Goal: Communication & Community: Answer question/provide support

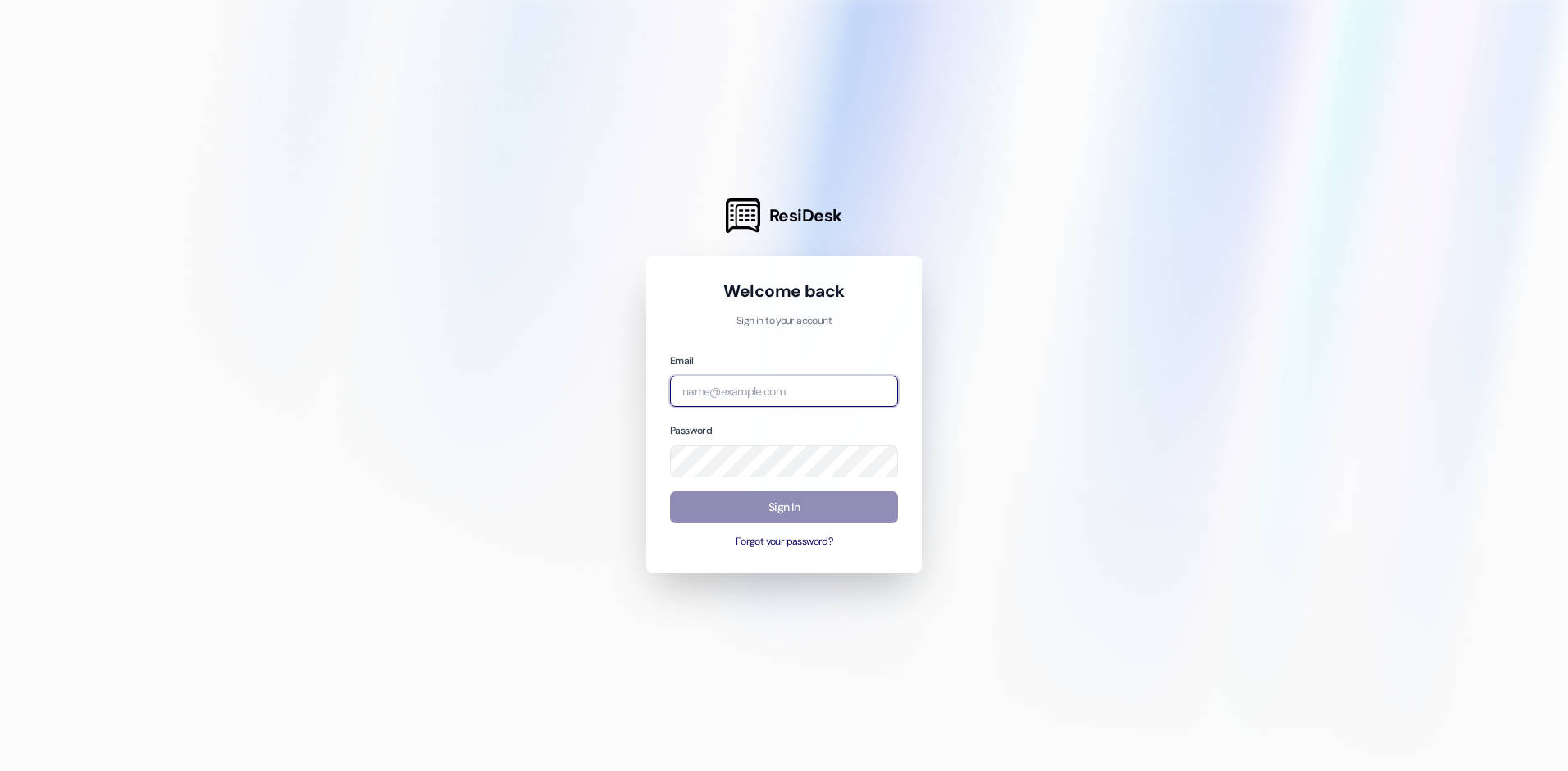
type input "[EMAIL_ADDRESS][DOMAIN_NAME]"
click at [829, 510] on button "Sign In" at bounding box center [784, 507] width 228 height 32
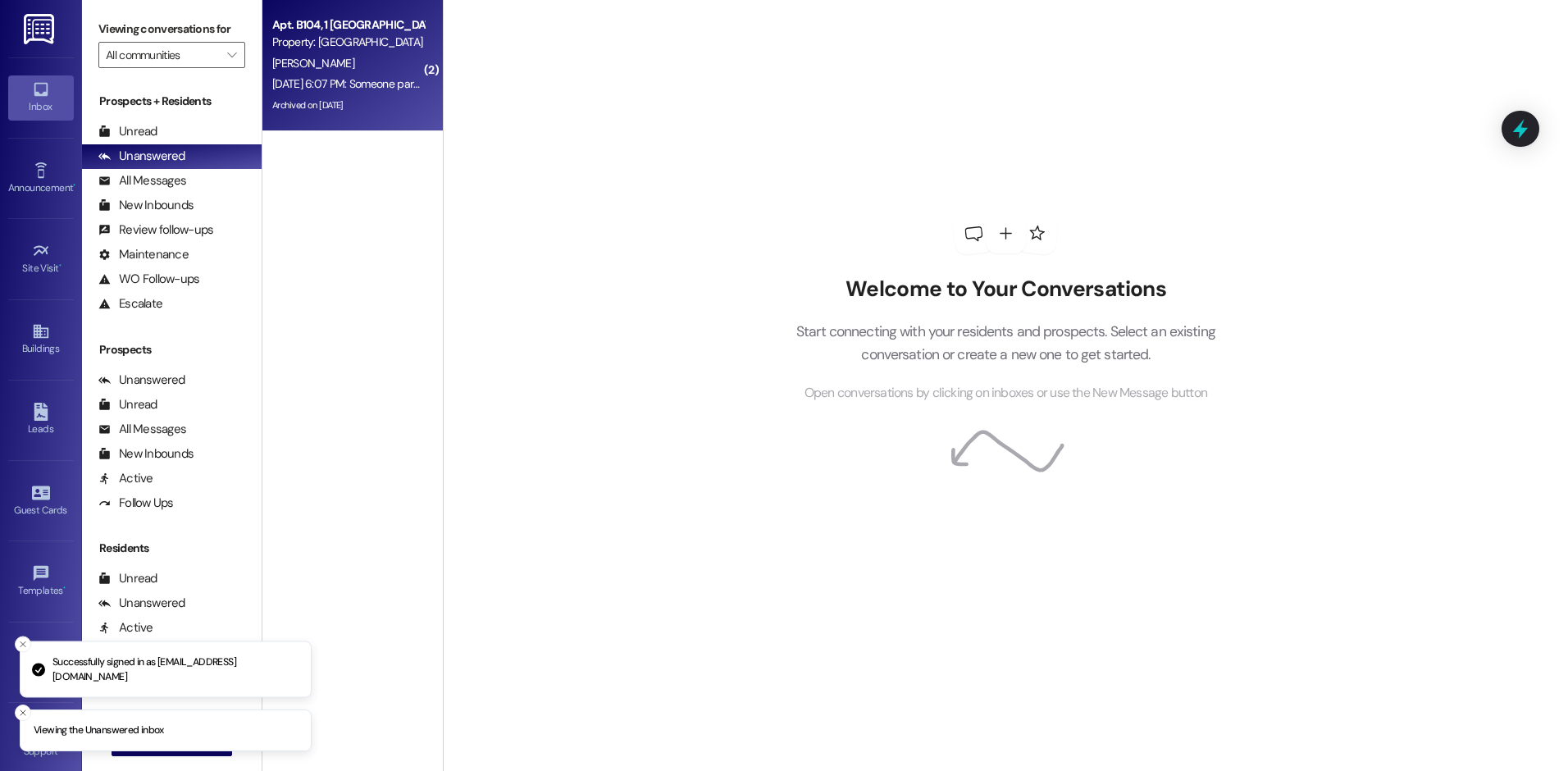
click at [317, 73] on div "[PERSON_NAME]" at bounding box center [348, 63] width 155 height 20
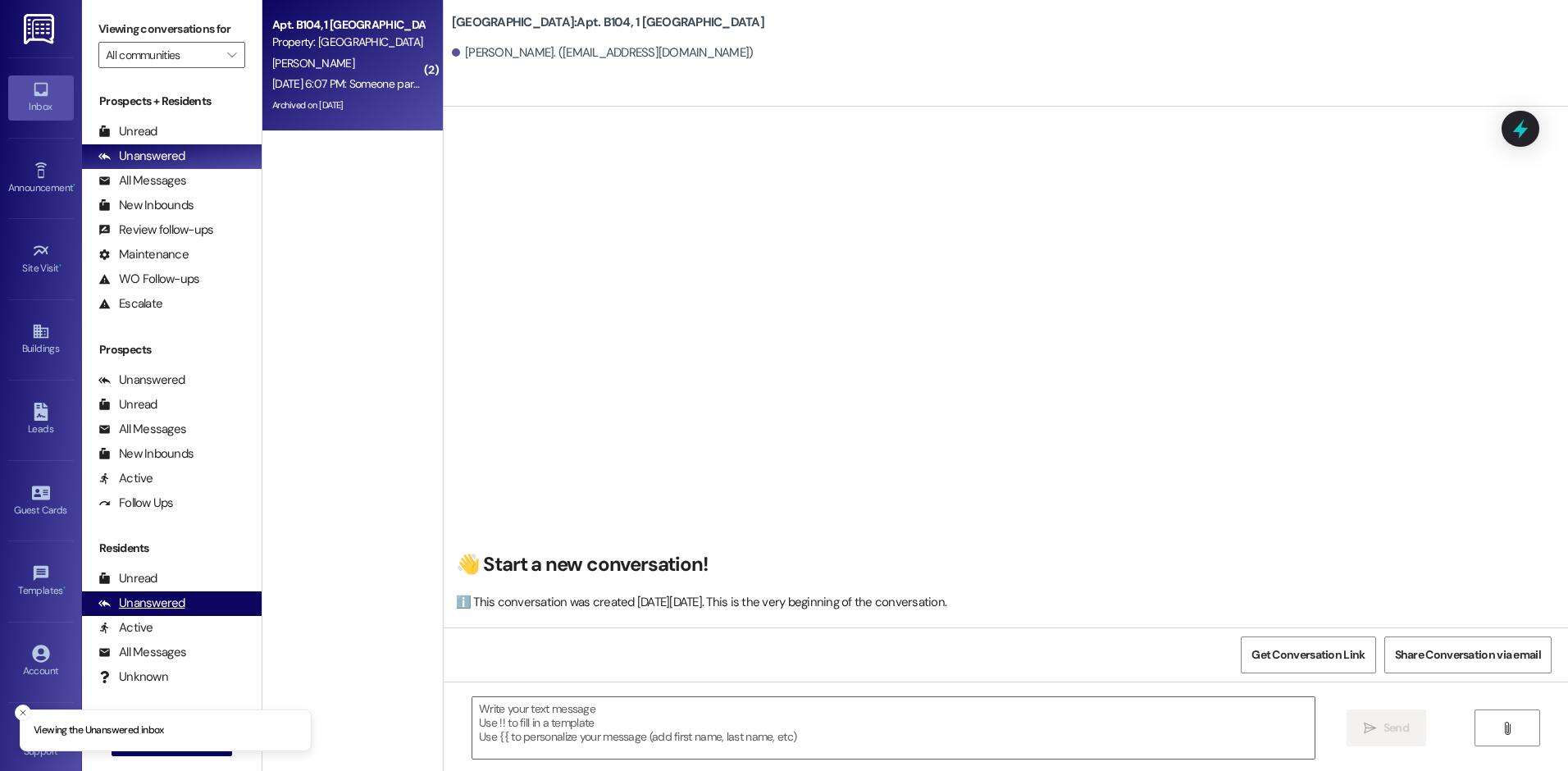
click at [168, 595] on div "Unanswered" at bounding box center [142, 603] width 87 height 18
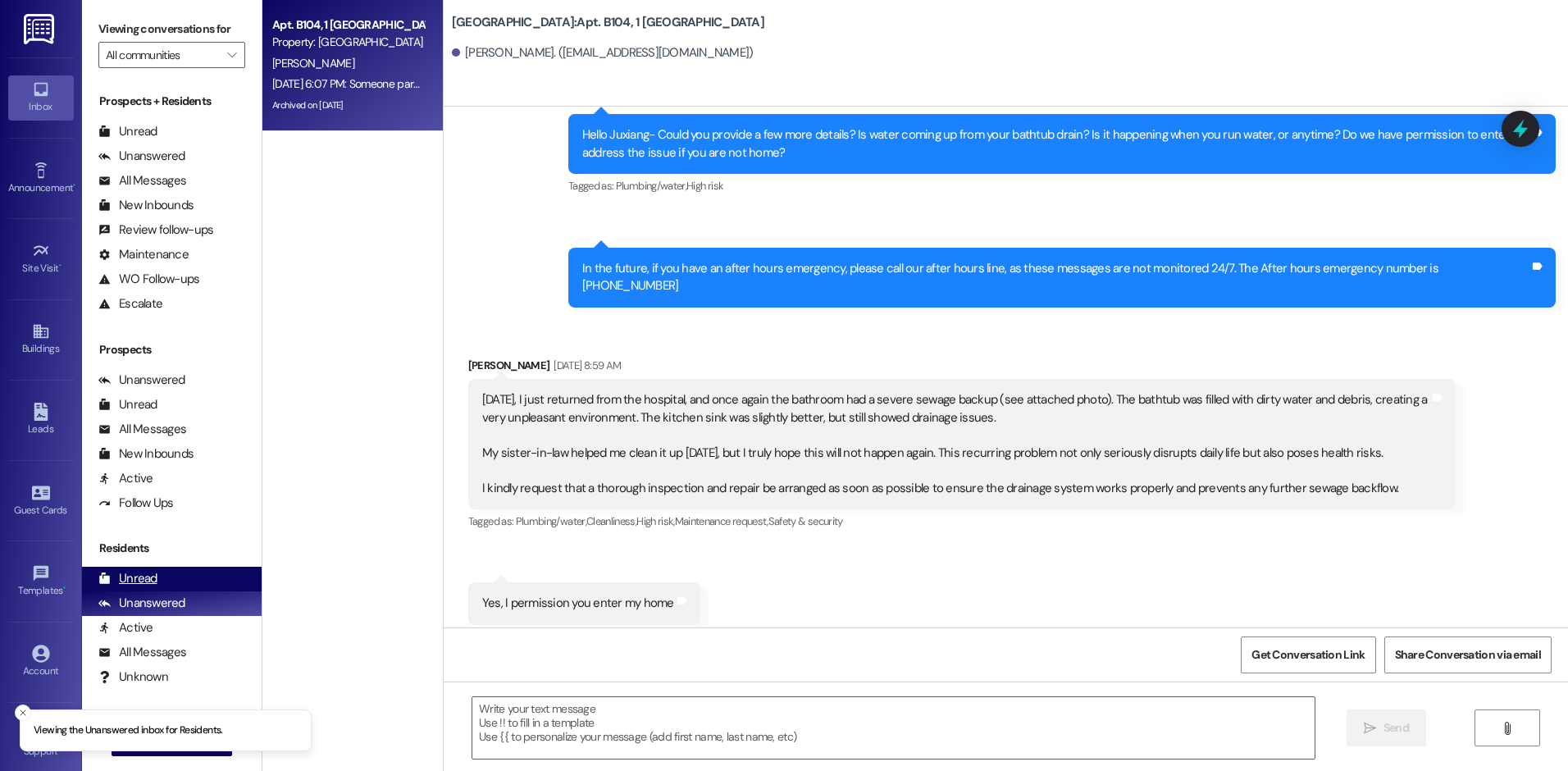
scroll to position [40425, 0]
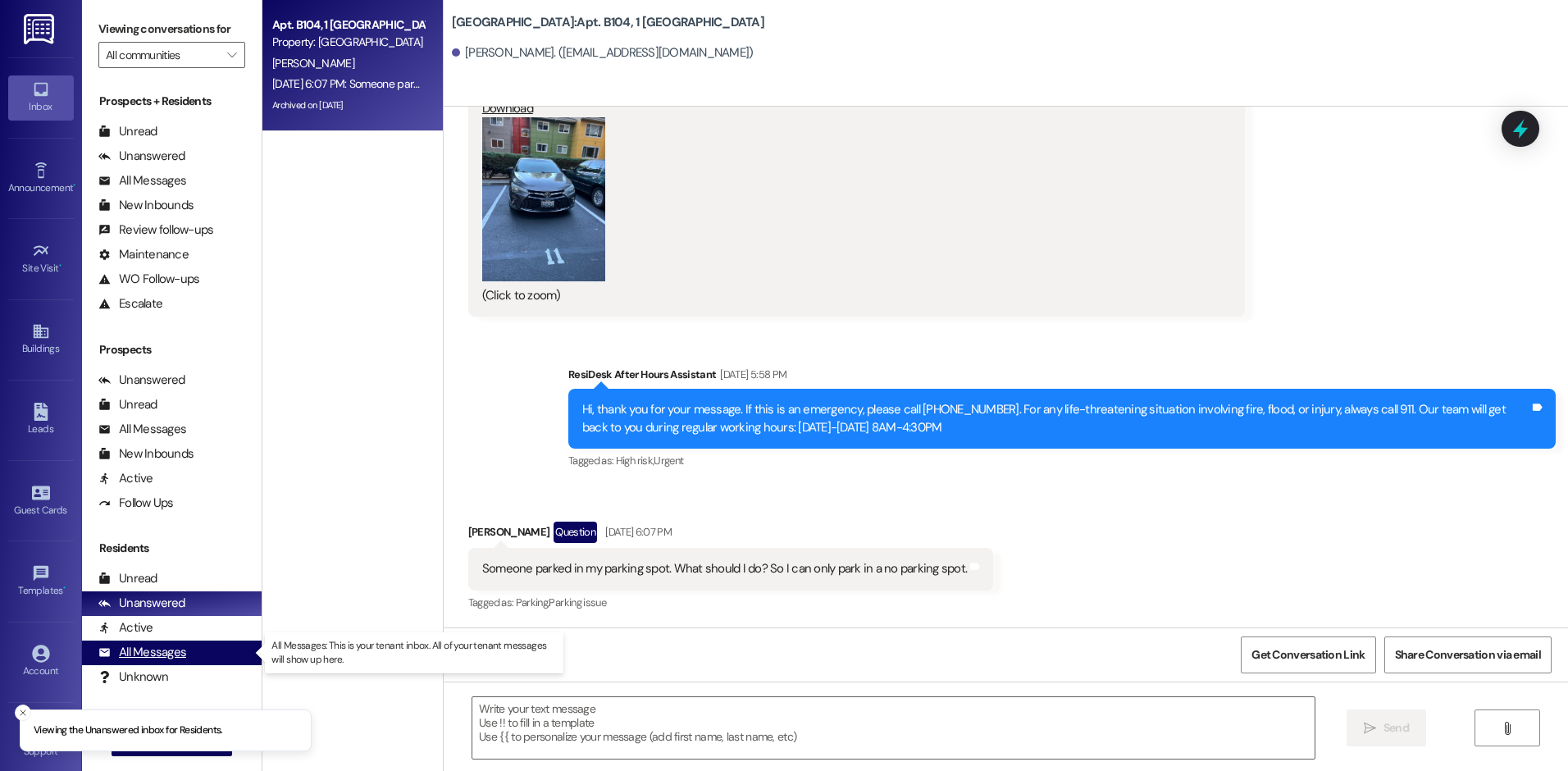
click at [155, 650] on div "All Messages" at bounding box center [142, 652] width 88 height 18
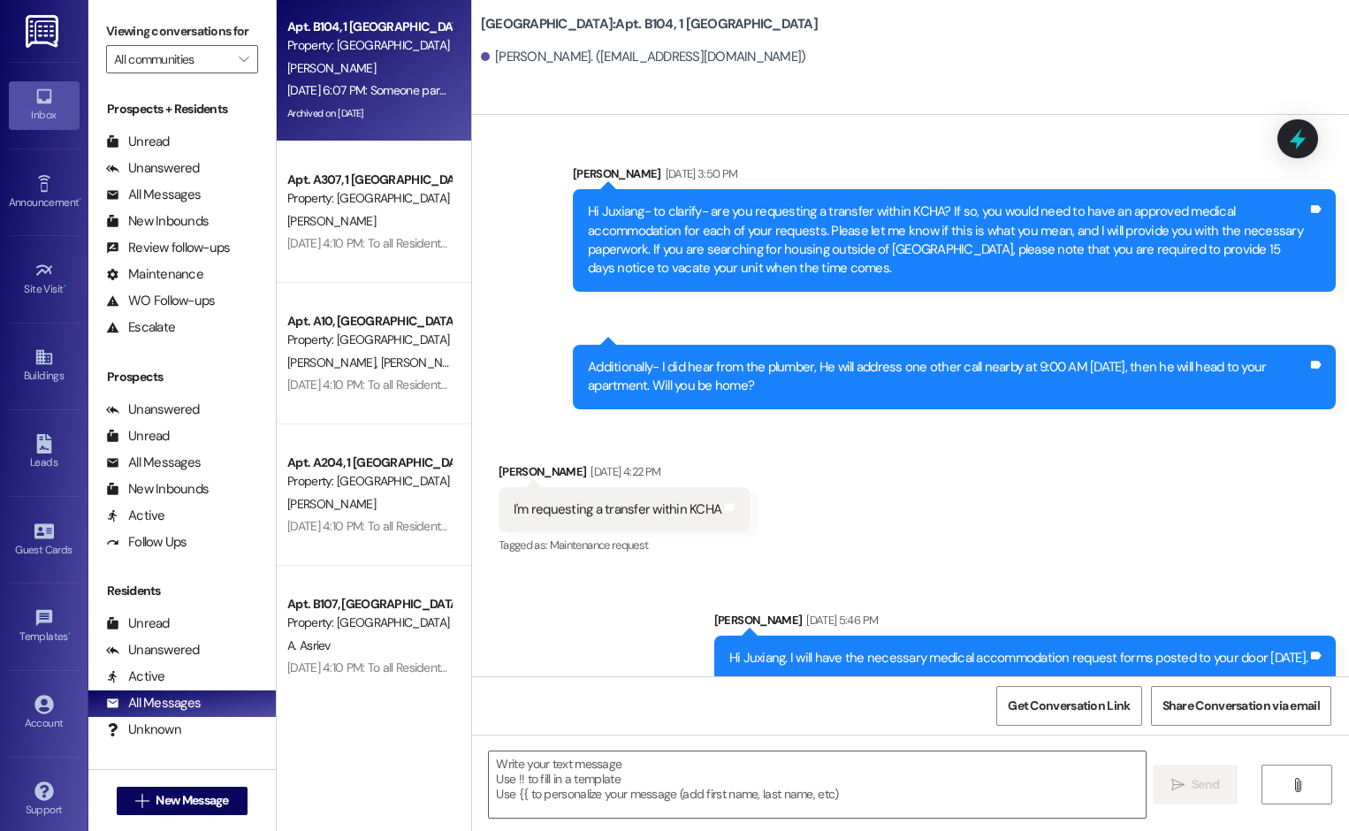
scroll to position [44706, 0]
